Goal: Task Accomplishment & Management: Use online tool/utility

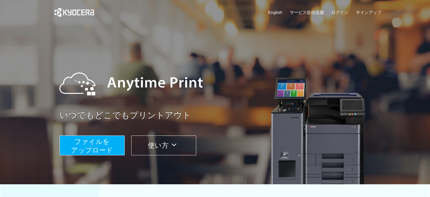
click at [85, 143] on span "ファイルを ​​アップロード" at bounding box center [92, 146] width 42 height 16
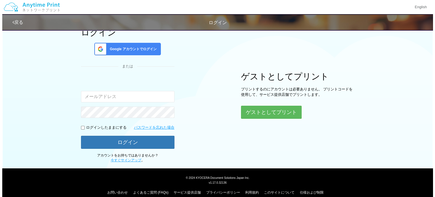
scroll to position [42, 0]
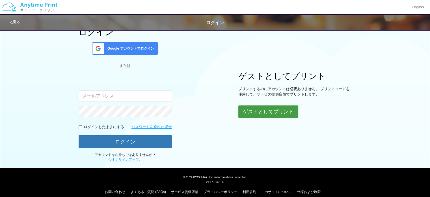
click at [292, 111] on button "ゲストとしてプリント" at bounding box center [269, 111] width 60 height 12
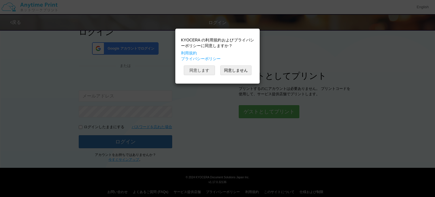
click at [193, 69] on button "同意します" at bounding box center [199, 70] width 31 height 10
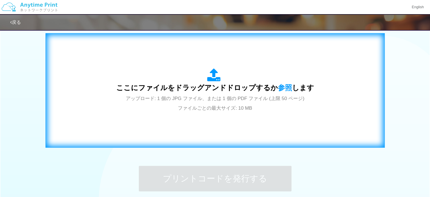
scroll to position [181, 0]
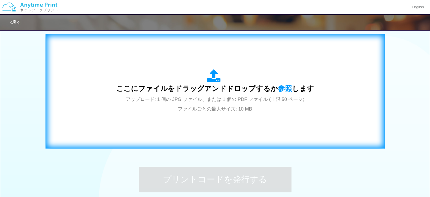
click at [207, 77] on icon at bounding box center [215, 76] width 16 height 14
click at [202, 80] on div "ここにファイルをドラッグアンドドロップするか 参照 します アップロード: 1 個の JPG ファイル、または 1 個の PDF ファイル (上限 50 ペー…" at bounding box center [215, 91] width 198 height 44
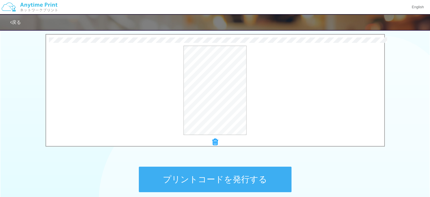
click at [207, 182] on button "プリントコードを発行する" at bounding box center [215, 178] width 153 height 25
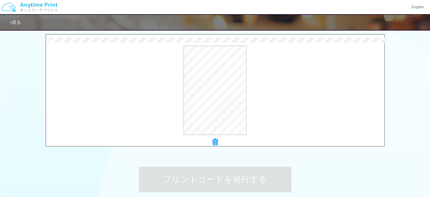
scroll to position [0, 0]
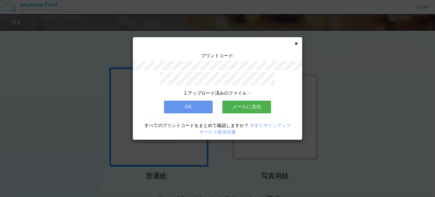
click at [246, 91] on span "1 アップロード済みのファイル" at bounding box center [215, 93] width 63 height 5
click at [249, 91] on icon at bounding box center [249, 93] width 3 height 5
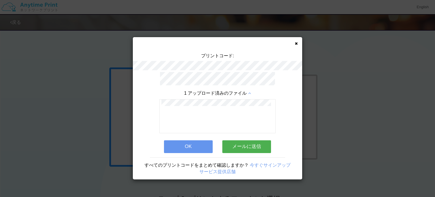
click at [249, 91] on icon at bounding box center [249, 93] width 3 height 5
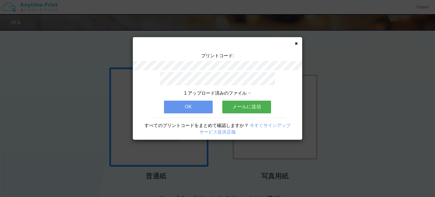
click at [202, 103] on button "OK" at bounding box center [188, 106] width 49 height 12
